Goal: Navigation & Orientation: Go to known website

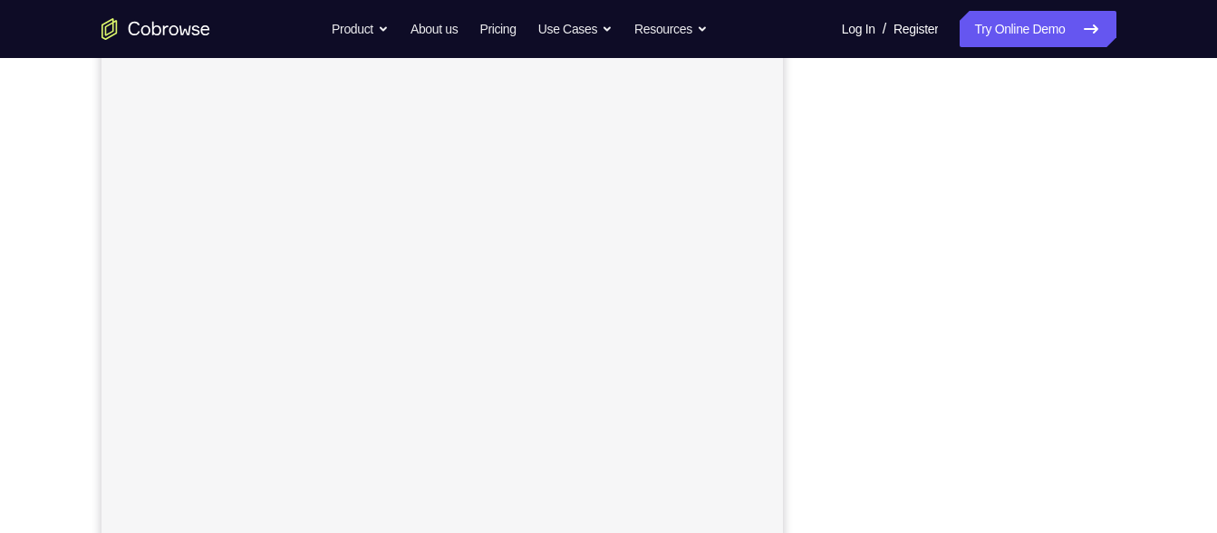
scroll to position [284, 0]
